Goal: Submit feedback/report problem: Leave review/rating

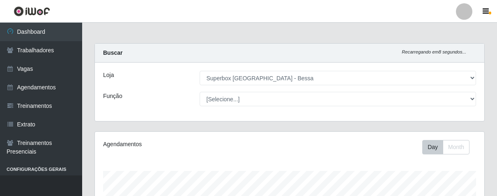
select select "206"
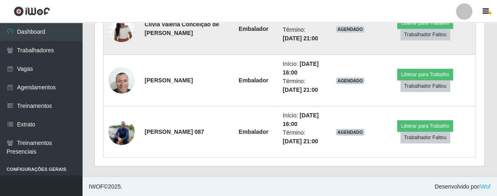
scroll to position [375, 0]
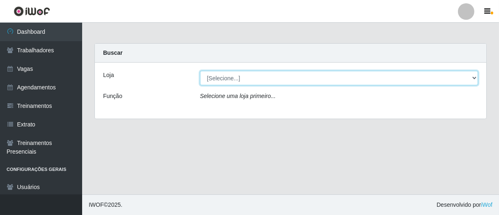
click at [409, 79] on select "[Selecione...] Superbox [GEOGRAPHIC_DATA] - Bessa" at bounding box center [339, 78] width 278 height 14
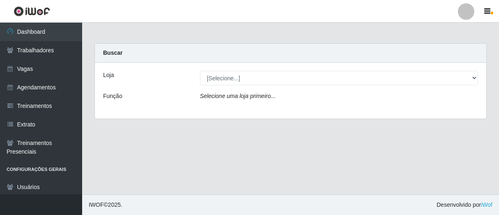
click at [350, 104] on div "Loja [Selecione...] Superbox Brasil - Bessa Função Selecione uma loja primeiro.…" at bounding box center [291, 90] width 392 height 56
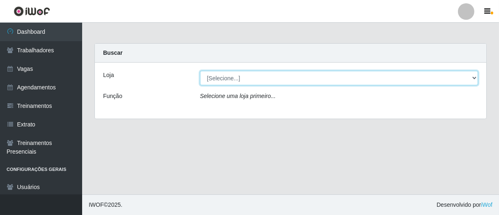
click at [342, 79] on select "[Selecione...] Superbox [GEOGRAPHIC_DATA] - Bessa" at bounding box center [339, 78] width 278 height 14
select select "206"
click at [200, 71] on select "[Selecione...] Superbox [GEOGRAPHIC_DATA] - Bessa" at bounding box center [339, 78] width 278 height 14
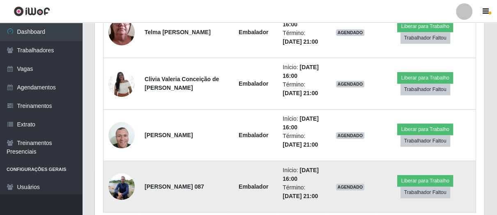
scroll to position [492, 0]
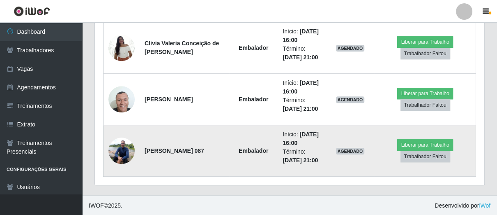
click at [121, 145] on img at bounding box center [122, 150] width 26 height 35
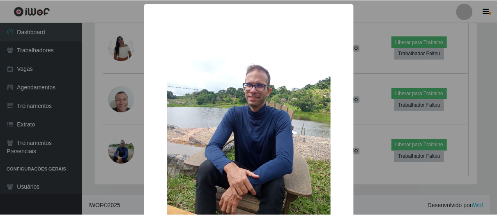
scroll to position [76, 0]
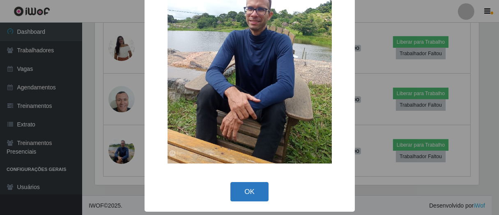
click at [248, 193] on button "OK" at bounding box center [250, 191] width 38 height 19
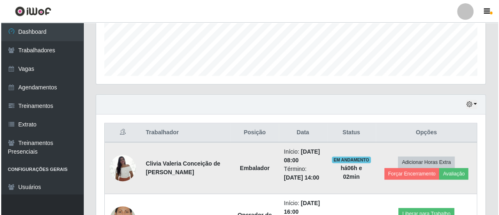
scroll to position [264, 0]
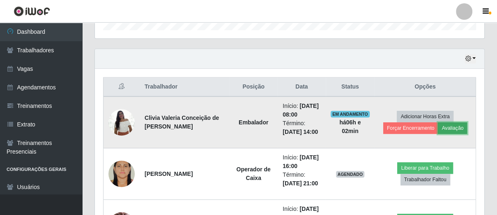
click at [456, 127] on button "Avaliação" at bounding box center [452, 128] width 29 height 12
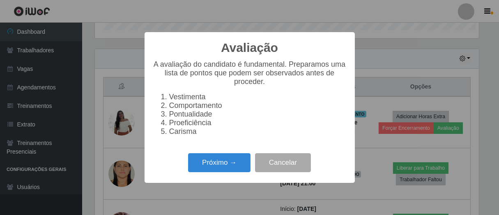
scroll to position [170, 385]
click at [242, 169] on button "Próximo →" at bounding box center [219, 162] width 62 height 19
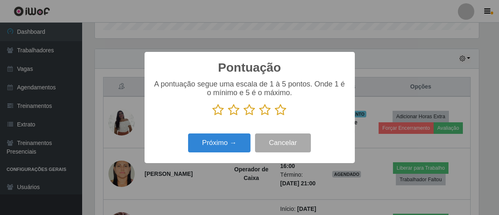
scroll to position [410917, 410704]
click at [283, 109] on icon at bounding box center [281, 110] width 12 height 12
click at [275, 116] on input "radio" at bounding box center [275, 116] width 0 height 0
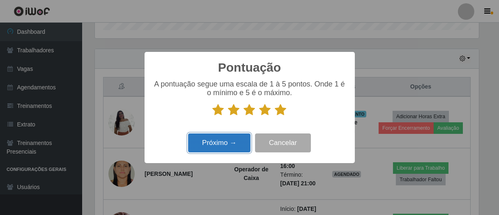
click at [232, 146] on button "Próximo →" at bounding box center [219, 142] width 62 height 19
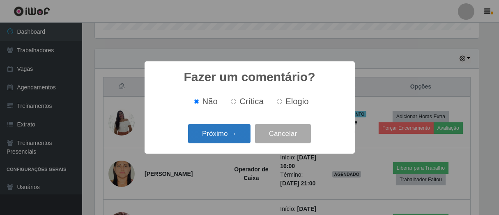
click at [240, 135] on button "Próximo →" at bounding box center [219, 133] width 62 height 19
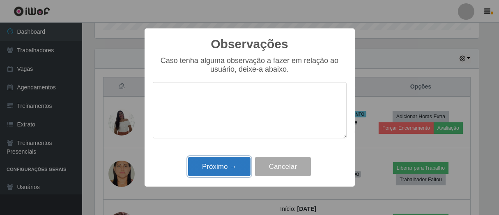
click at [229, 166] on button "Próximo →" at bounding box center [219, 166] width 62 height 19
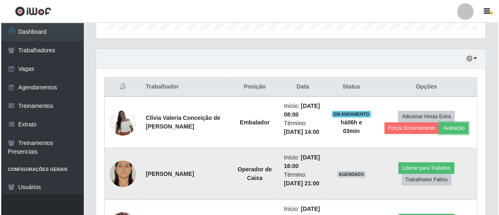
scroll to position [310, 0]
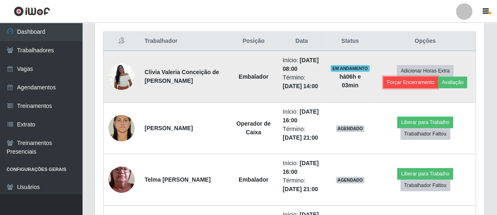
click at [410, 86] on button "Forçar Encerramento" at bounding box center [411, 82] width 55 height 12
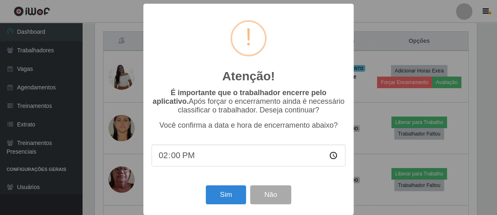
scroll to position [170, 385]
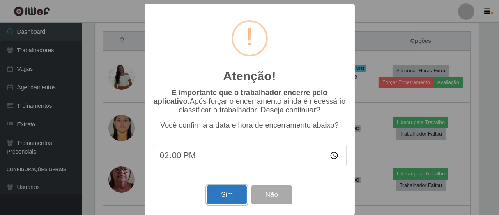
click at [214, 201] on button "Sim" at bounding box center [227, 194] width 40 height 19
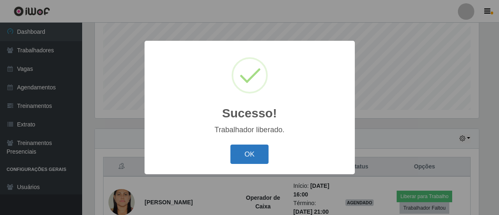
click at [252, 157] on button "OK" at bounding box center [250, 153] width 38 height 19
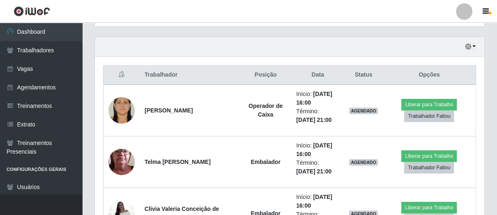
scroll to position [441, 0]
